Goal: Transaction & Acquisition: Purchase product/service

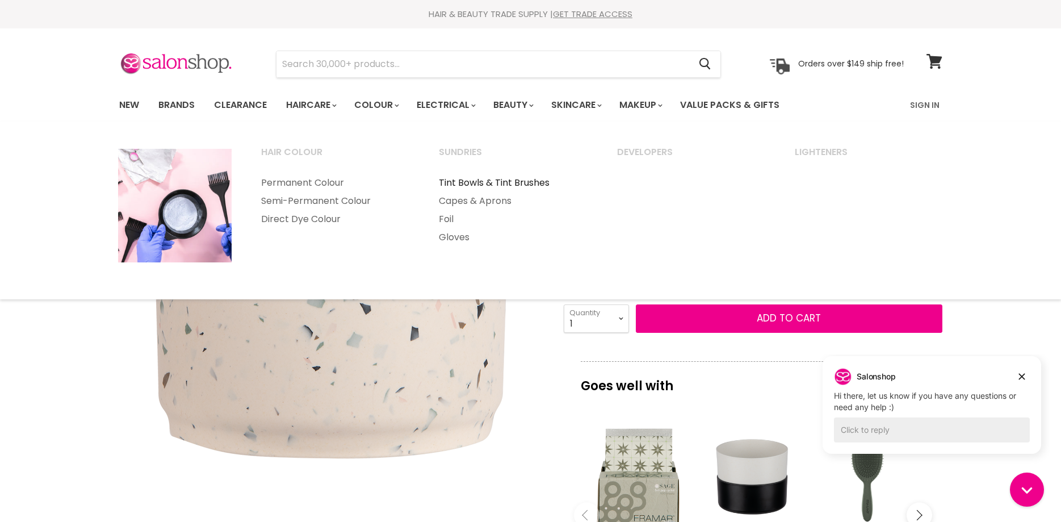
click at [510, 183] on link "Tint Bowls & Tint Brushes" at bounding box center [513, 183] width 176 height 18
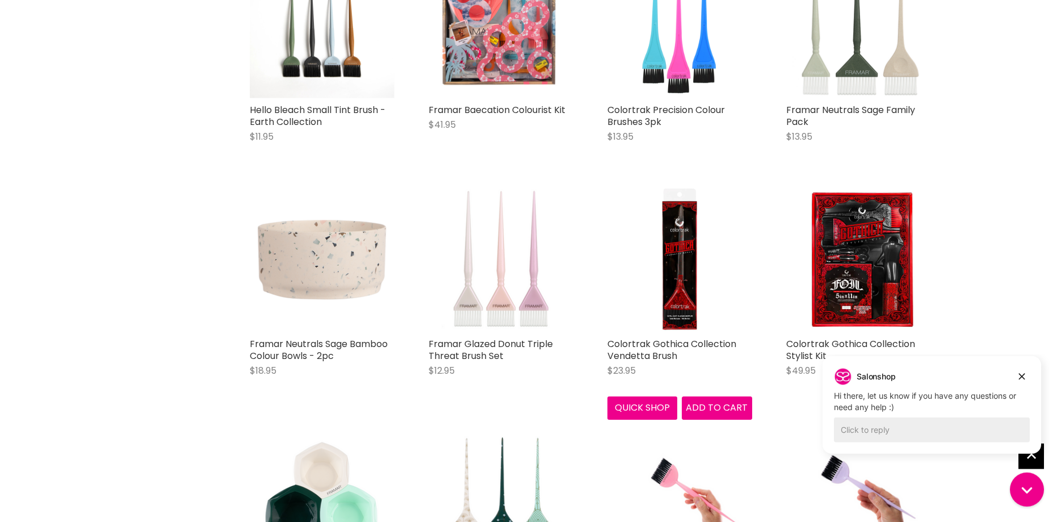
scroll to position [1795, 0]
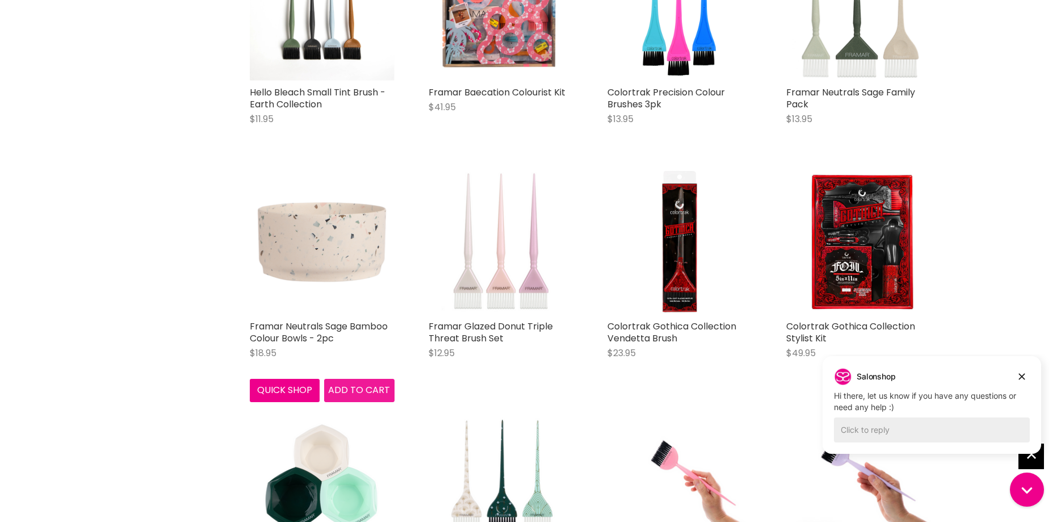
click at [354, 388] on span "Add to cart" at bounding box center [359, 389] width 62 height 13
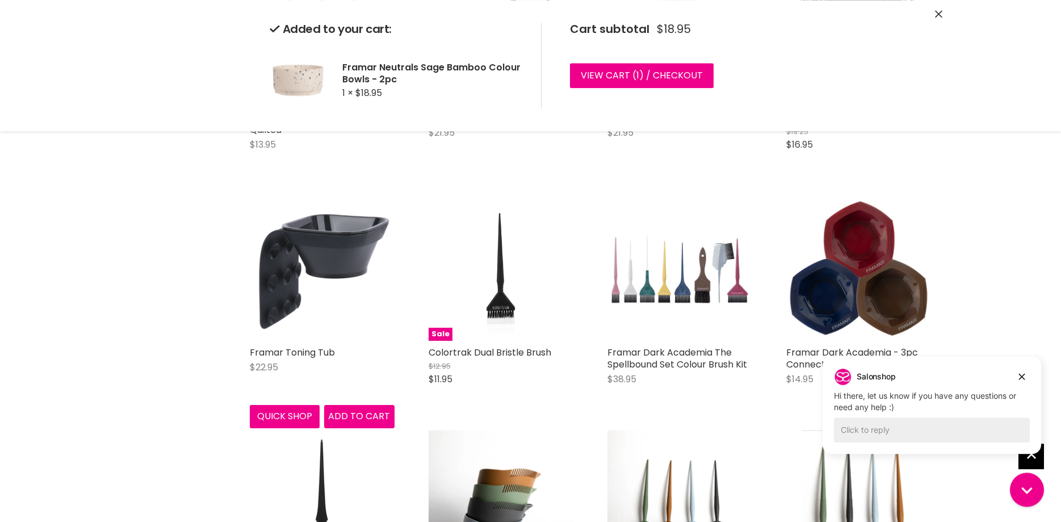
scroll to position [1042, 0]
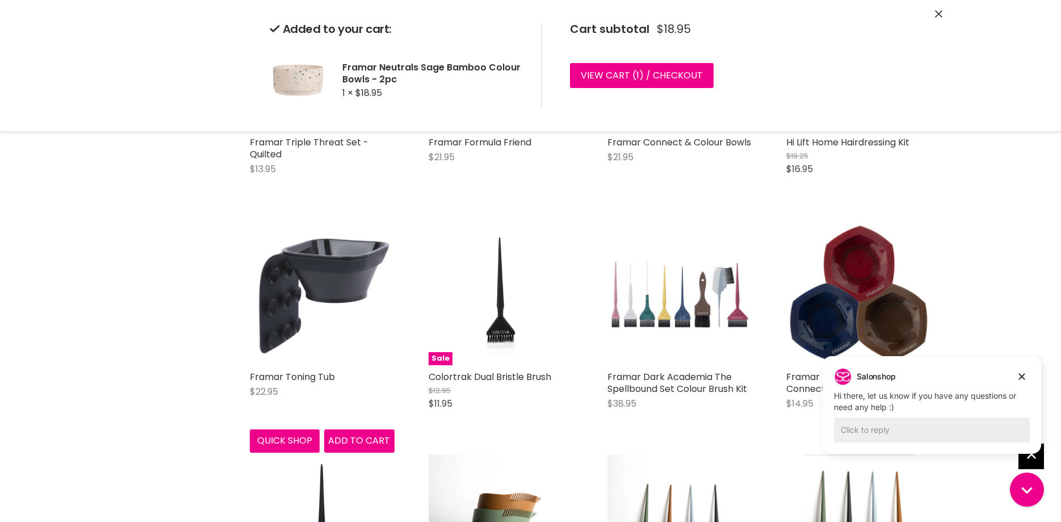
click at [339, 224] on img "Main content" at bounding box center [322, 292] width 145 height 145
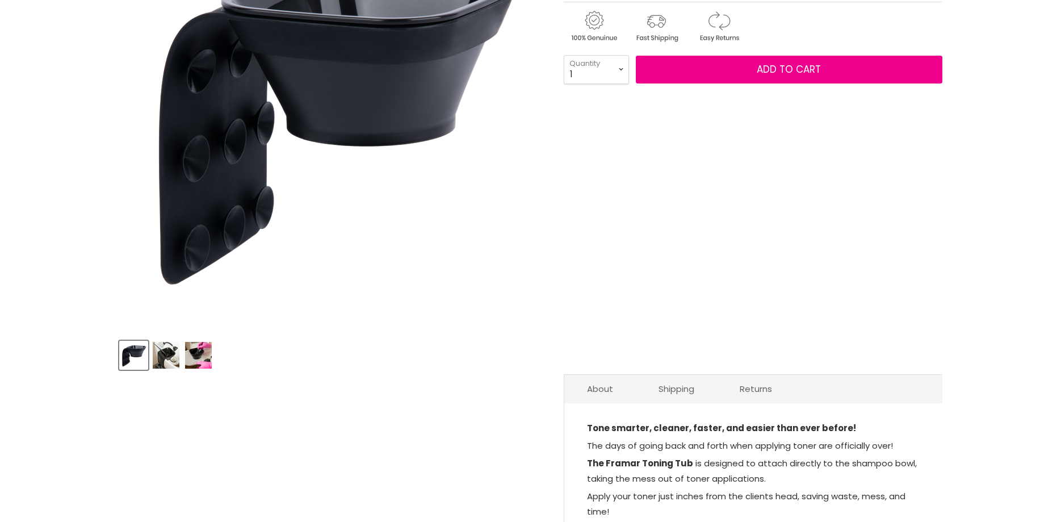
scroll to position [232, 0]
click at [194, 348] on img "Product thumbnails" at bounding box center [198, 355] width 27 height 27
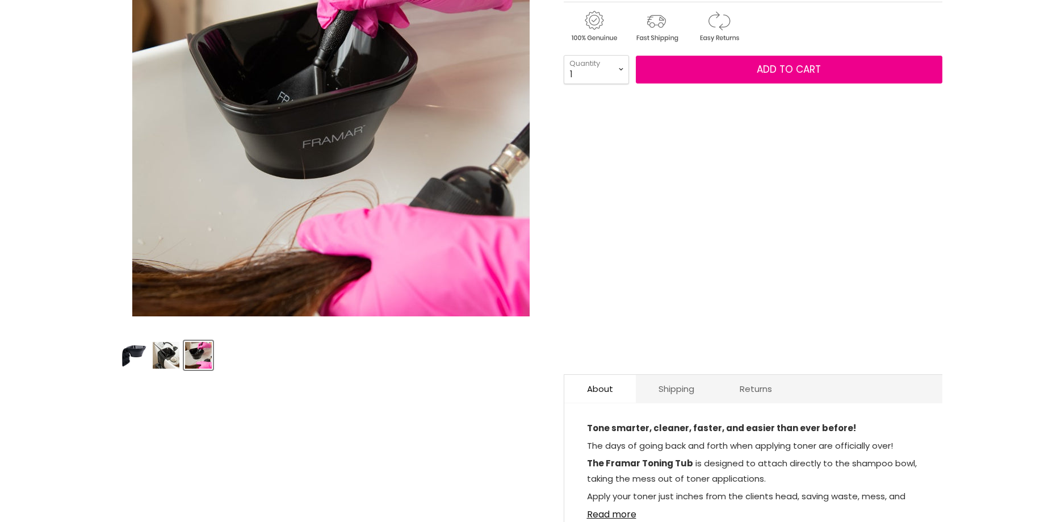
click at [156, 351] on img "Product thumbnails" at bounding box center [166, 355] width 27 height 27
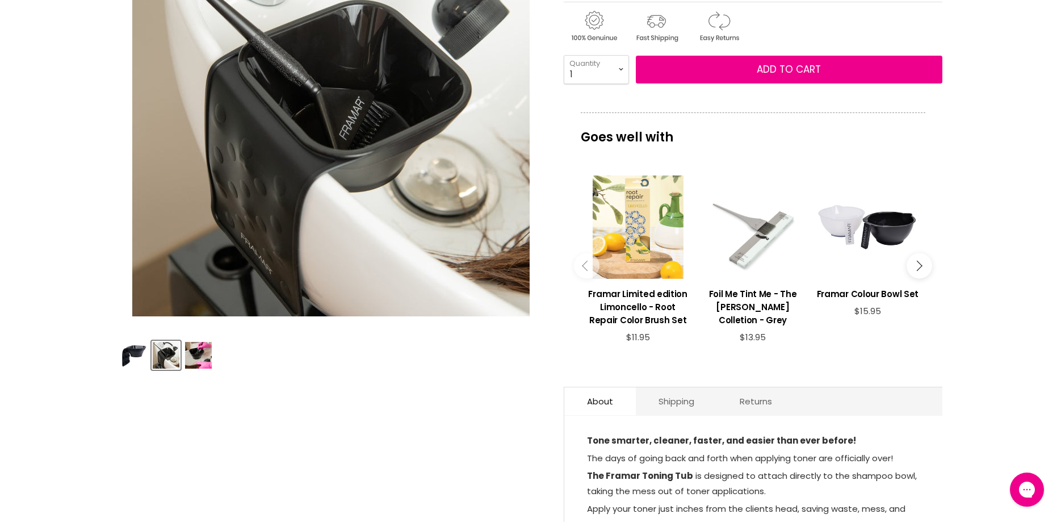
scroll to position [0, 0]
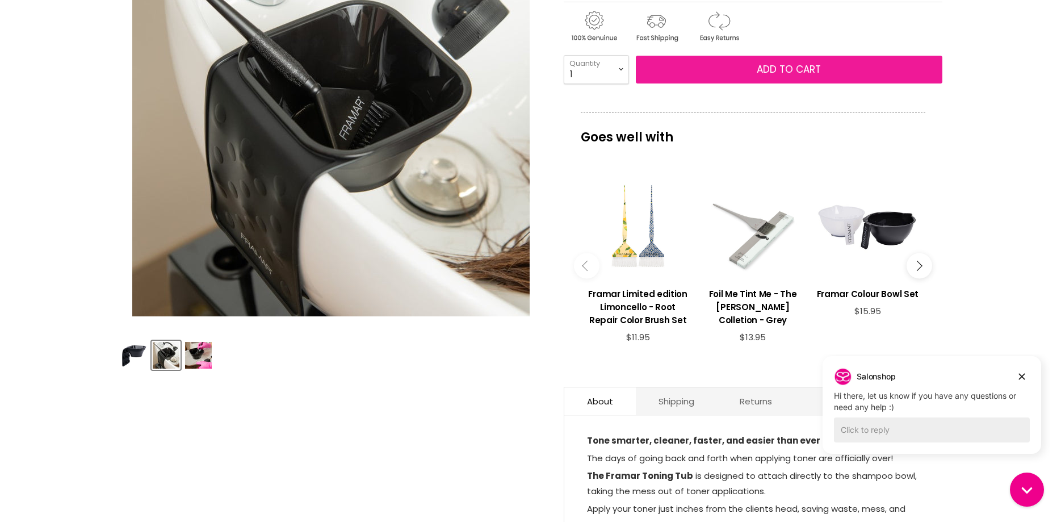
click at [844, 76] on button "Add to cart" at bounding box center [789, 70] width 306 height 28
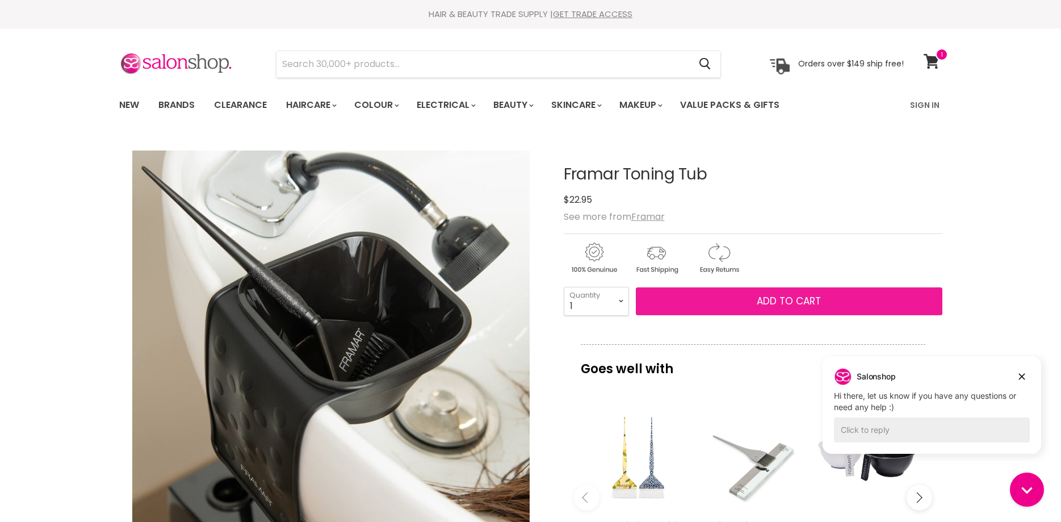
click at [793, 301] on span "Add to cart" at bounding box center [789, 301] width 64 height 14
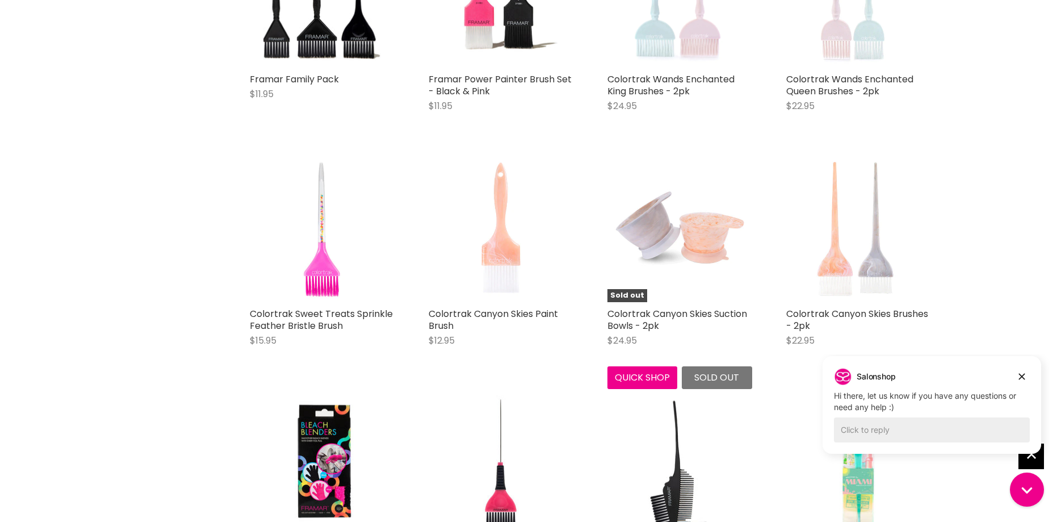
scroll to position [2929, 0]
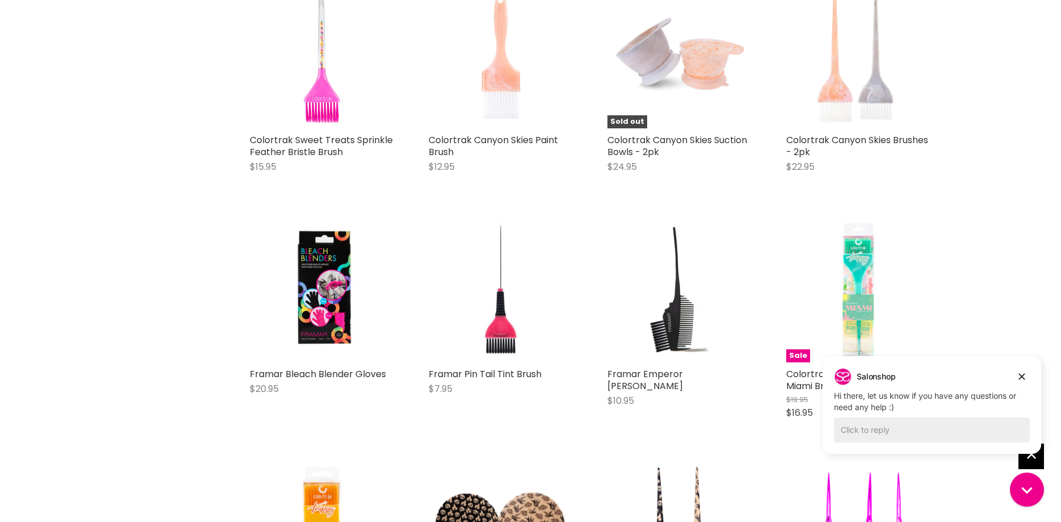
click at [721, 60] on img "Main content" at bounding box center [679, 56] width 145 height 145
